Goal: Information Seeking & Learning: Check status

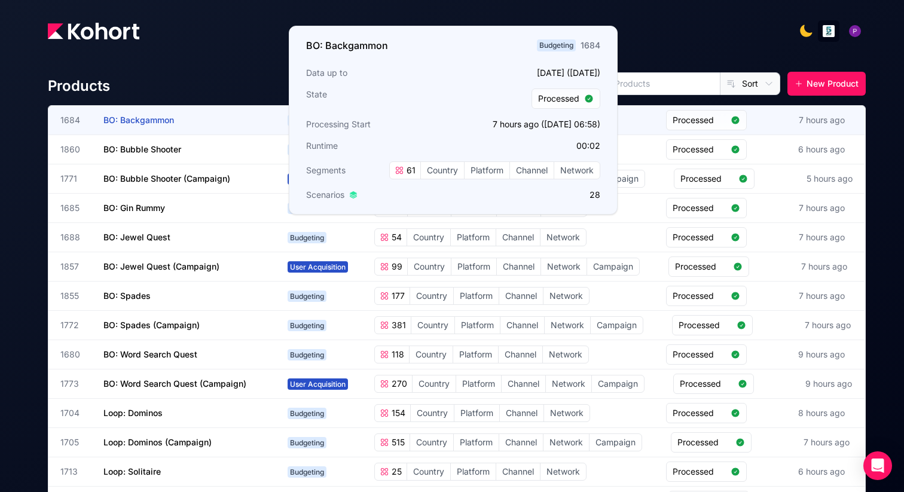
click at [168, 116] on span "BO: Backgammon" at bounding box center [138, 120] width 71 height 10
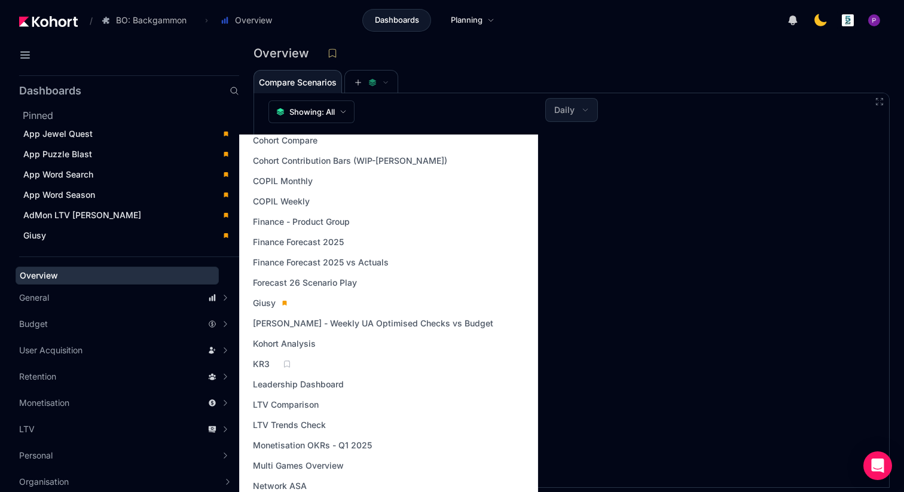
scroll to position [211, 0]
click at [320, 329] on span "[PERSON_NAME] - Weekly UA Optimised Checks vs Budget" at bounding box center [373, 325] width 240 height 12
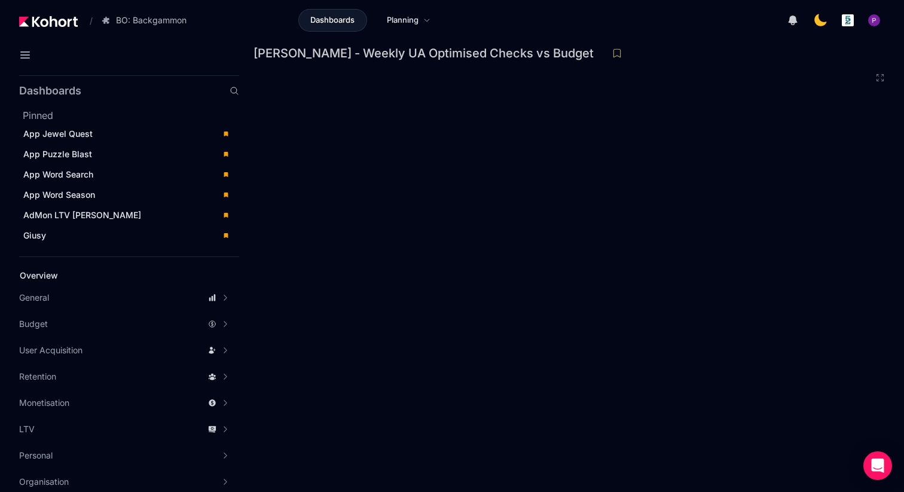
scroll to position [3, 0]
